Goal: Check status: Check status

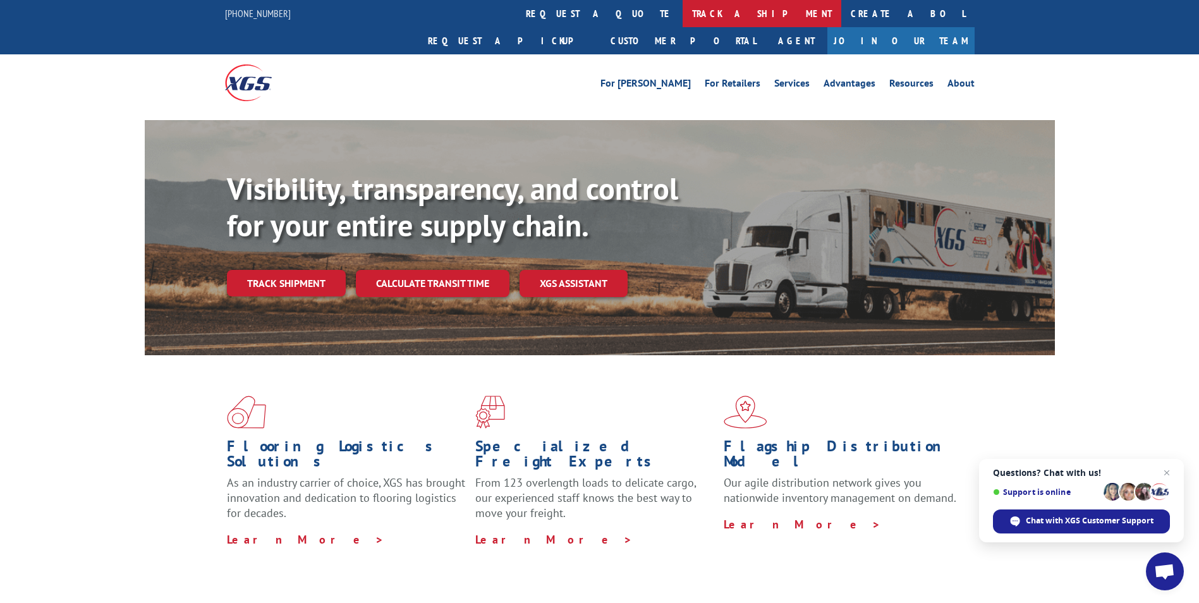
click at [683, 13] on link "track a shipment" at bounding box center [762, 13] width 159 height 27
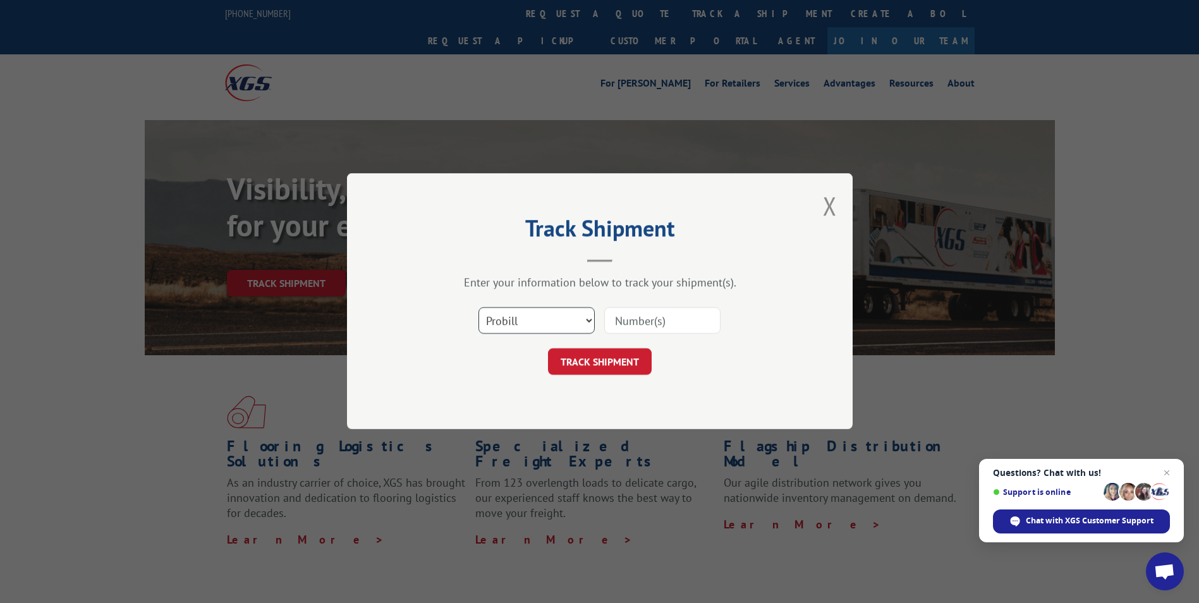
click at [588, 321] on select "Select category... Probill BOL PO" at bounding box center [536, 321] width 116 height 27
click at [478, 308] on select "Select category... Probill BOL PO" at bounding box center [536, 321] width 116 height 27
click at [495, 319] on select "Select category... Probill BOL PO" at bounding box center [536, 321] width 116 height 27
click at [492, 321] on select "Select category... Probill BOL PO" at bounding box center [536, 321] width 116 height 27
drag, startPoint x: 492, startPoint y: 320, endPoint x: 727, endPoint y: 410, distance: 251.0
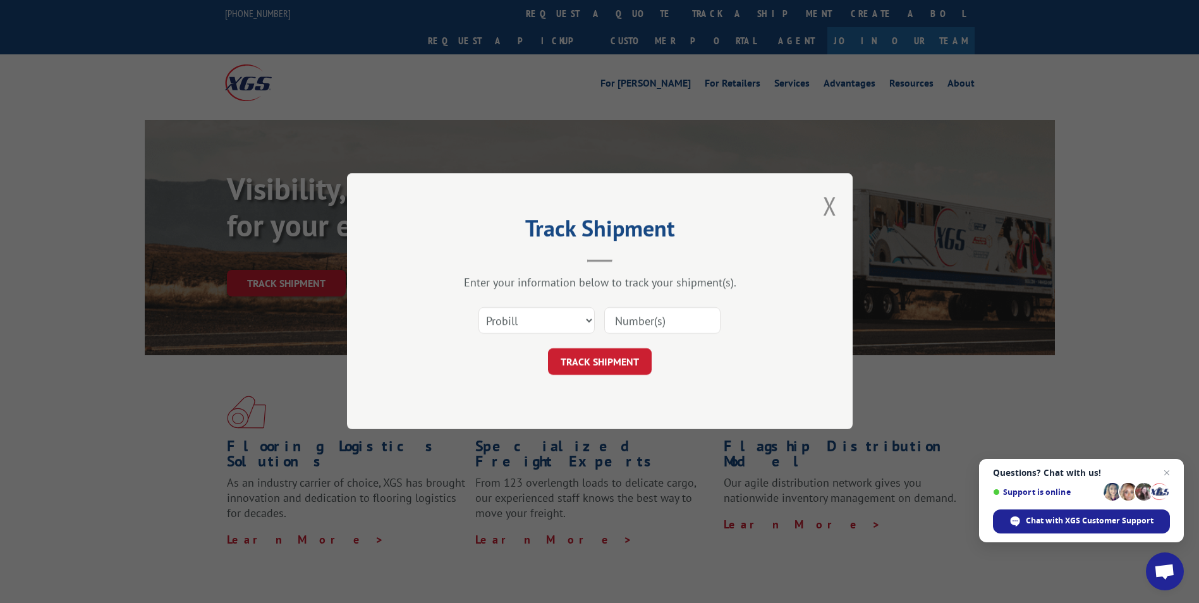
click at [727, 410] on div "Track Shipment Enter your information below to track your shipment(s). Select c…" at bounding box center [600, 301] width 506 height 256
click at [622, 319] on input at bounding box center [662, 321] width 116 height 27
paste input "17666618"
type input "17666618"
click at [595, 361] on button "TRACK SHIPMENT" at bounding box center [600, 362] width 104 height 27
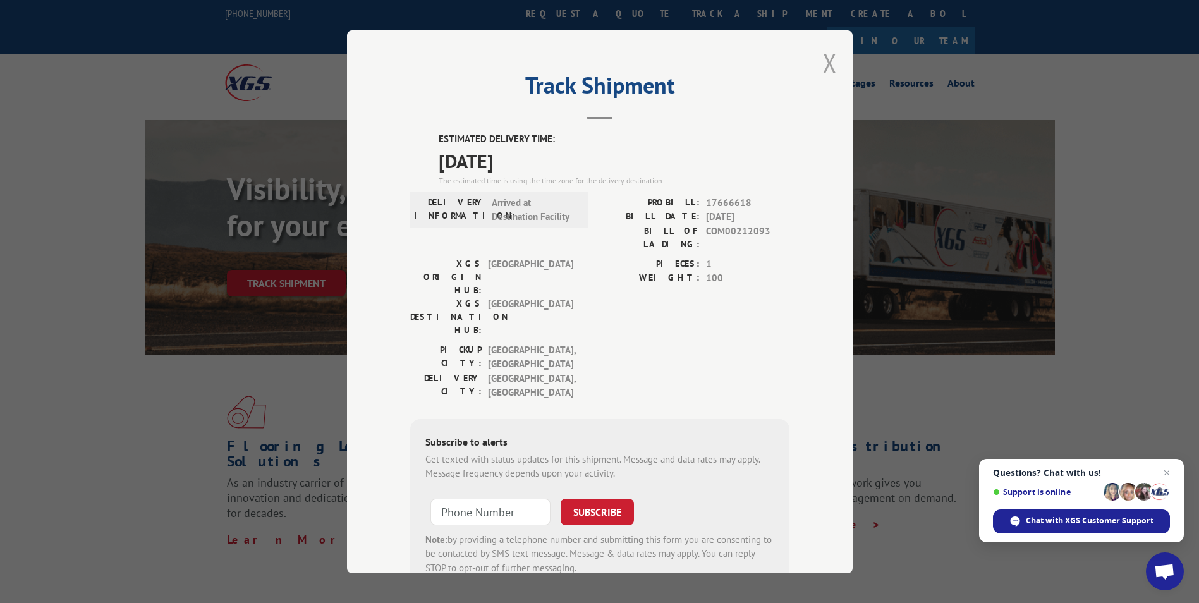
click at [823, 65] on button "Close modal" at bounding box center [830, 62] width 14 height 33
